Goal: Task Accomplishment & Management: Use online tool/utility

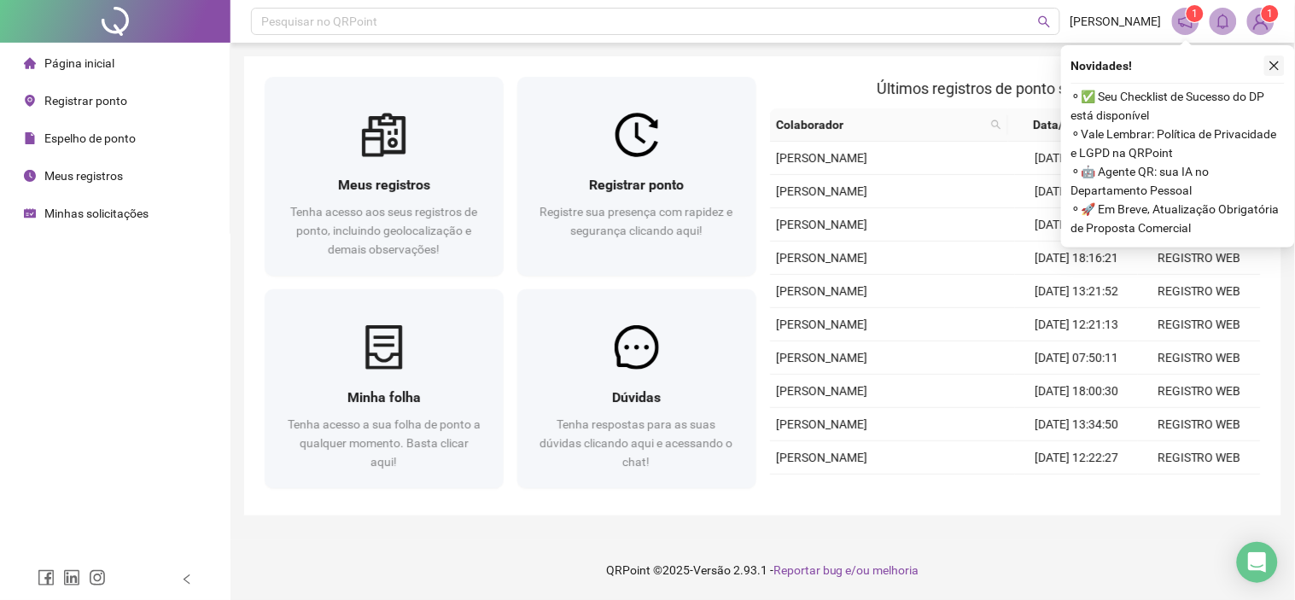
click at [1284, 67] on button "button" at bounding box center [1274, 65] width 20 height 20
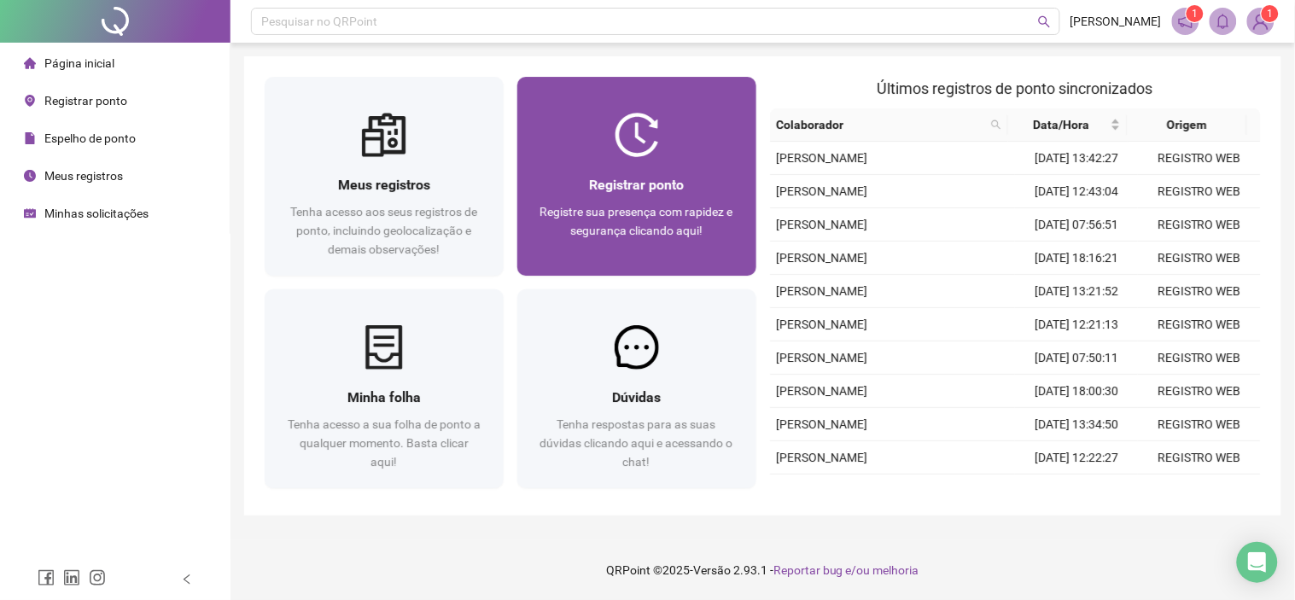
click at [633, 205] on span "Registre sua presença com rapidez e segurança clicando aqui!" at bounding box center [636, 221] width 193 height 32
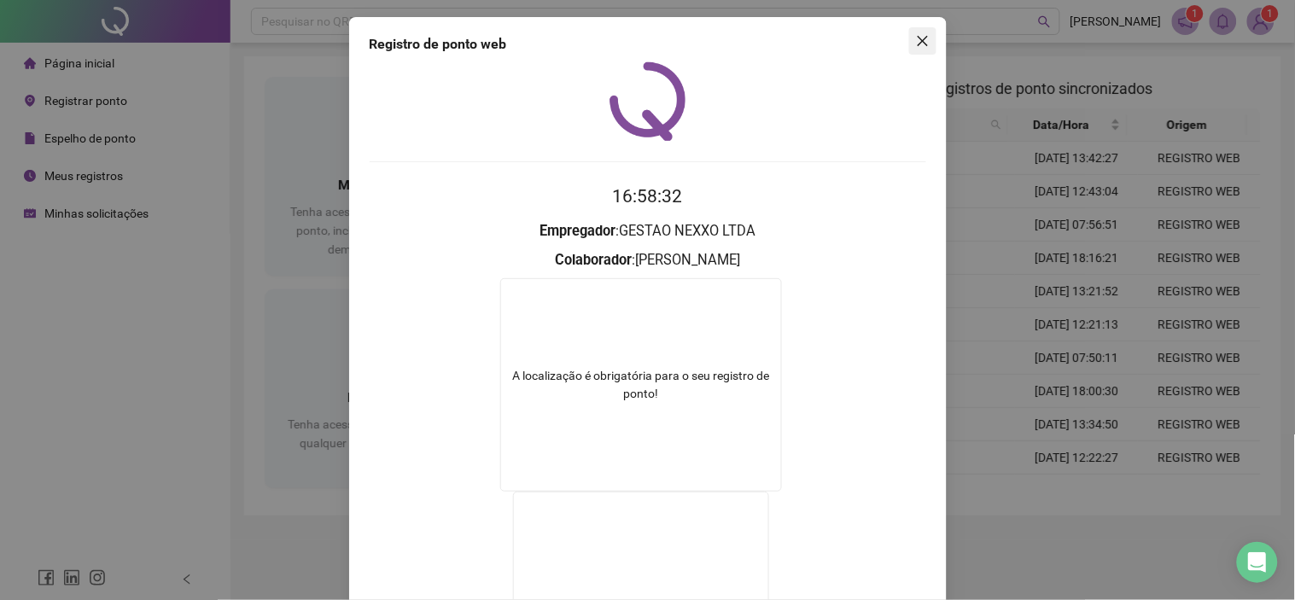
click at [909, 47] on span "Close" at bounding box center [922, 41] width 27 height 14
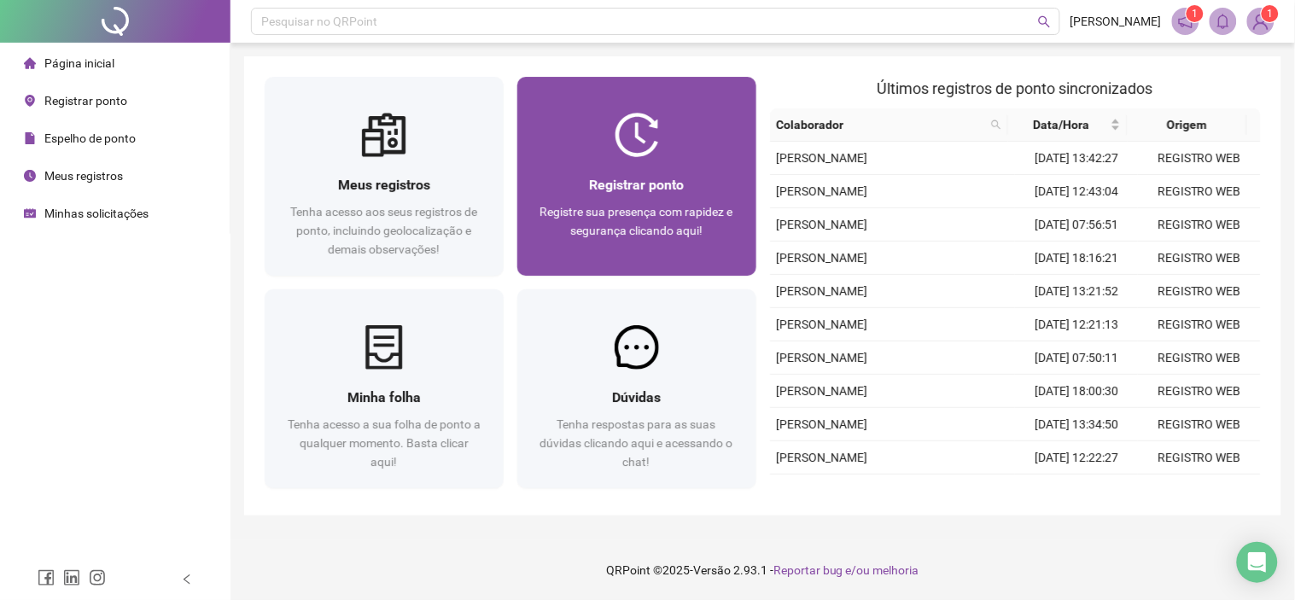
click at [647, 169] on div "Registrar ponto Registre sua presença com rapidez e segurança clicando aqui!" at bounding box center [636, 216] width 239 height 119
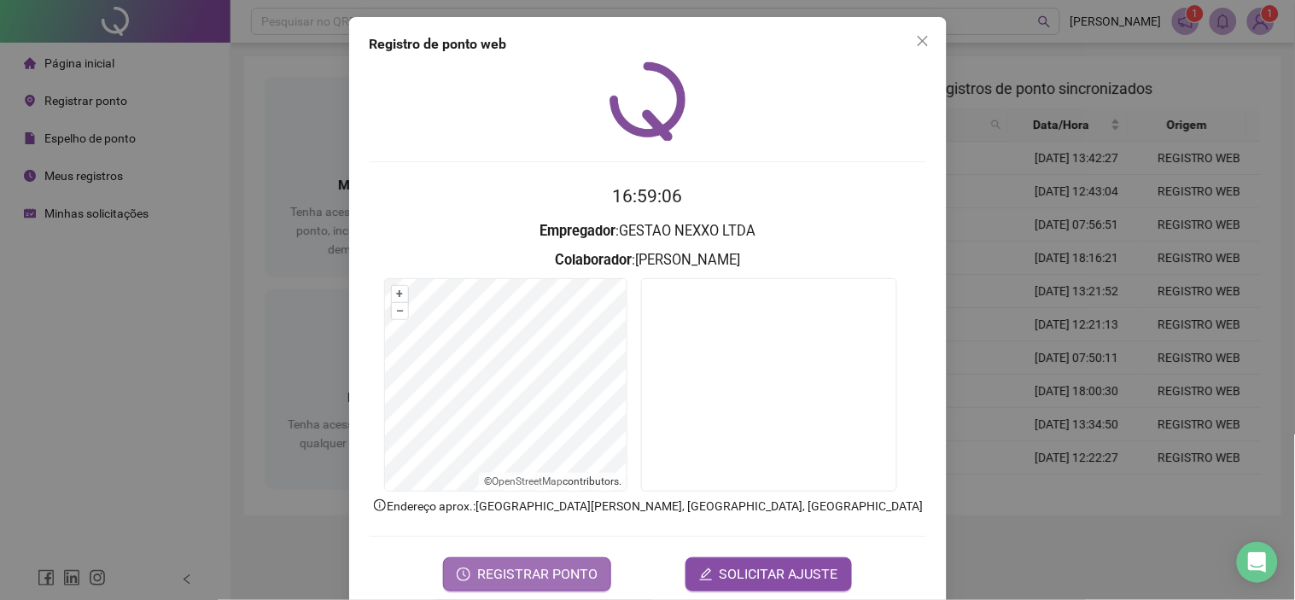
click at [518, 574] on span "REGISTRAR PONTO" at bounding box center [537, 574] width 120 height 20
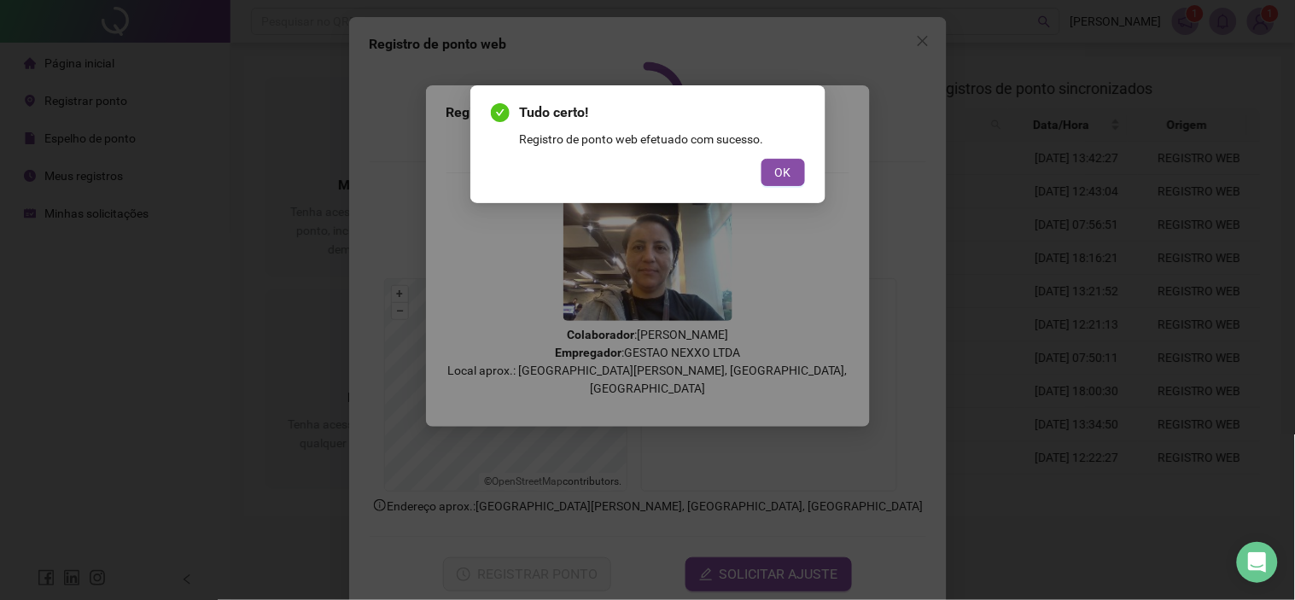
click at [791, 138] on div "Registro de ponto web efetuado com sucesso." at bounding box center [662, 139] width 285 height 19
click at [770, 172] on button "OK" at bounding box center [783, 172] width 44 height 27
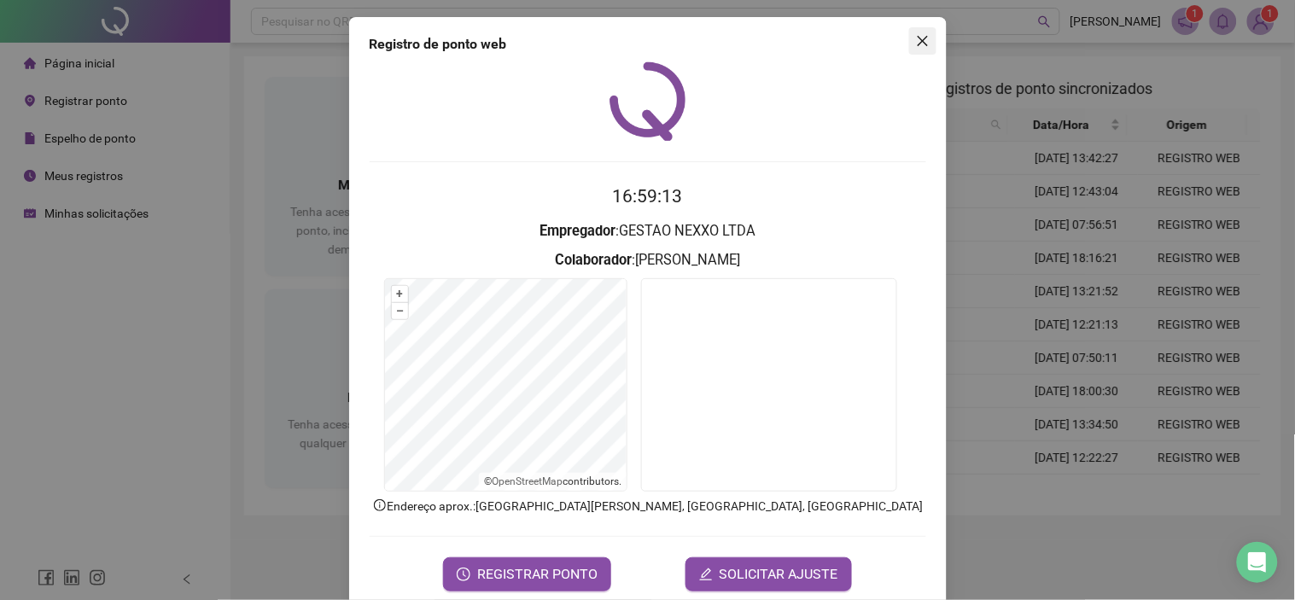
click at [916, 44] on icon "close" at bounding box center [923, 41] width 14 height 14
